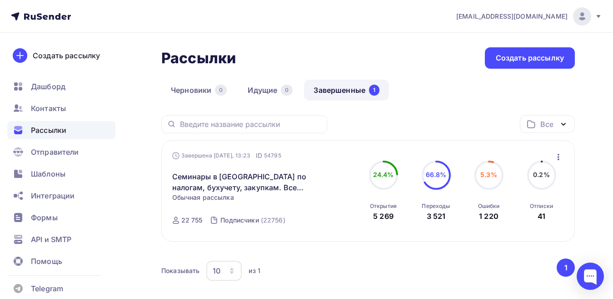
click at [60, 129] on span "Рассылки" at bounding box center [48, 130] width 35 height 11
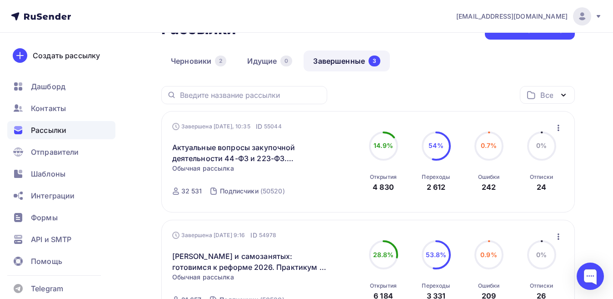
scroll to position [45, 0]
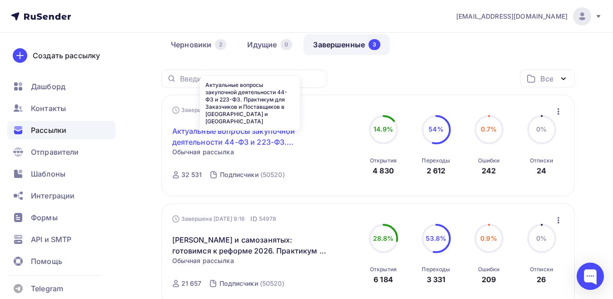
click at [231, 138] on link "Актуальные вопросы закупочной деятельности 44-ФЗ и 223-ФЗ. Практикум для Заказч…" at bounding box center [250, 136] width 156 height 22
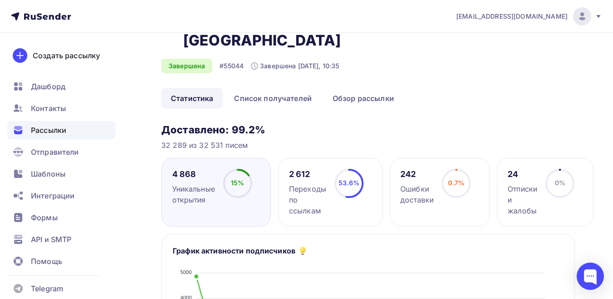
scroll to position [91, 0]
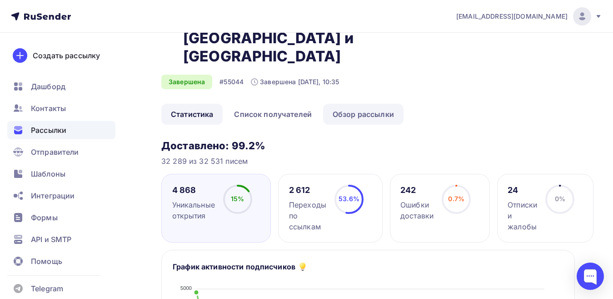
click at [354, 104] on link "Обзор рассылки" at bounding box center [363, 114] width 80 height 21
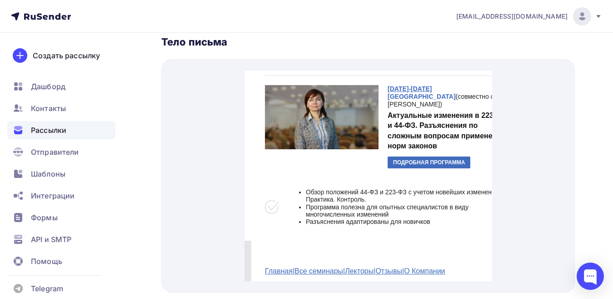
scroll to position [327, 0]
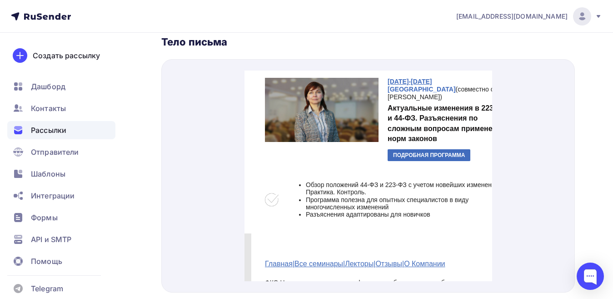
click at [422, 146] on link "ПОДРОБНАЯ ПРОГРАММА" at bounding box center [428, 144] width 83 height 12
click at [288, 252] on link "Главная" at bounding box center [278, 253] width 28 height 8
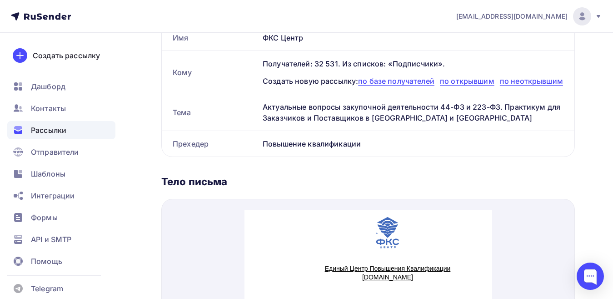
scroll to position [95, 0]
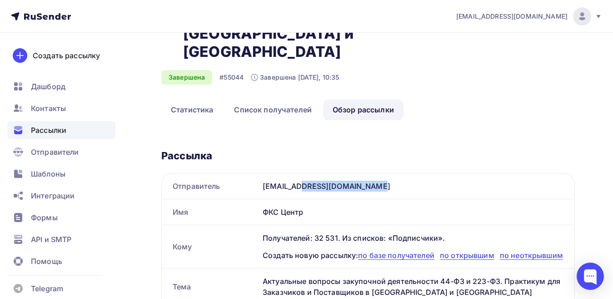
drag, startPoint x: 335, startPoint y: 151, endPoint x: 261, endPoint y: 149, distance: 74.5
click at [261, 173] on div "[EMAIL_ADDRESS][DOMAIN_NAME]" at bounding box center [416, 185] width 315 height 25
copy div "[EMAIL_ADDRESS][DOMAIN_NAME]"
click at [52, 109] on span "Контакты" at bounding box center [48, 108] width 35 height 11
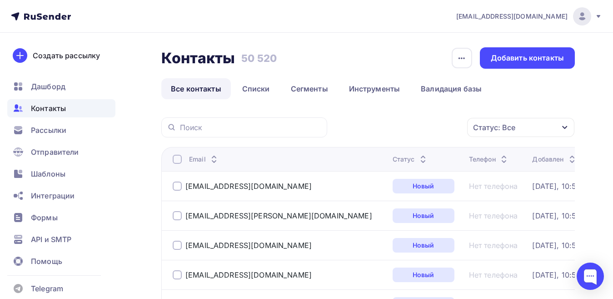
click at [204, 122] on div at bounding box center [244, 127] width 166 height 20
click at [198, 125] on input "text" at bounding box center [251, 127] width 142 height 10
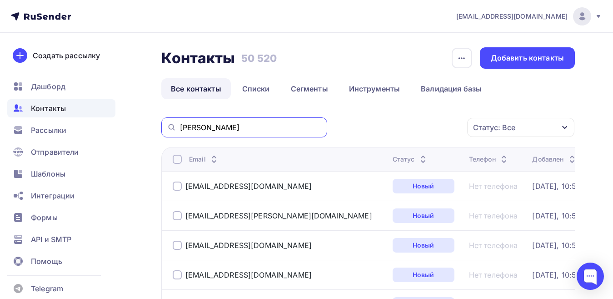
type input "jebe"
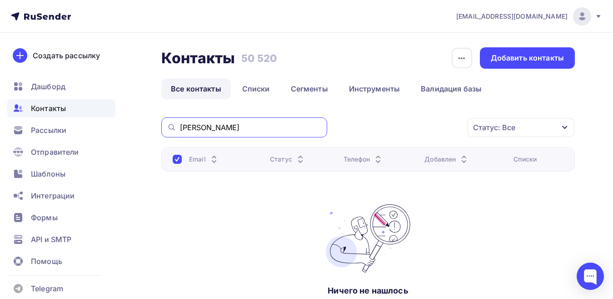
drag, startPoint x: 203, startPoint y: 129, endPoint x: 171, endPoint y: 130, distance: 31.4
click at [171, 130] on div "jebe" at bounding box center [244, 127] width 166 height 20
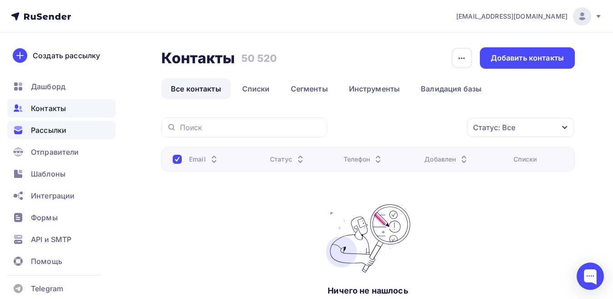
click at [51, 132] on span "Рассылки" at bounding box center [48, 130] width 35 height 11
